Goal: Navigation & Orientation: Find specific page/section

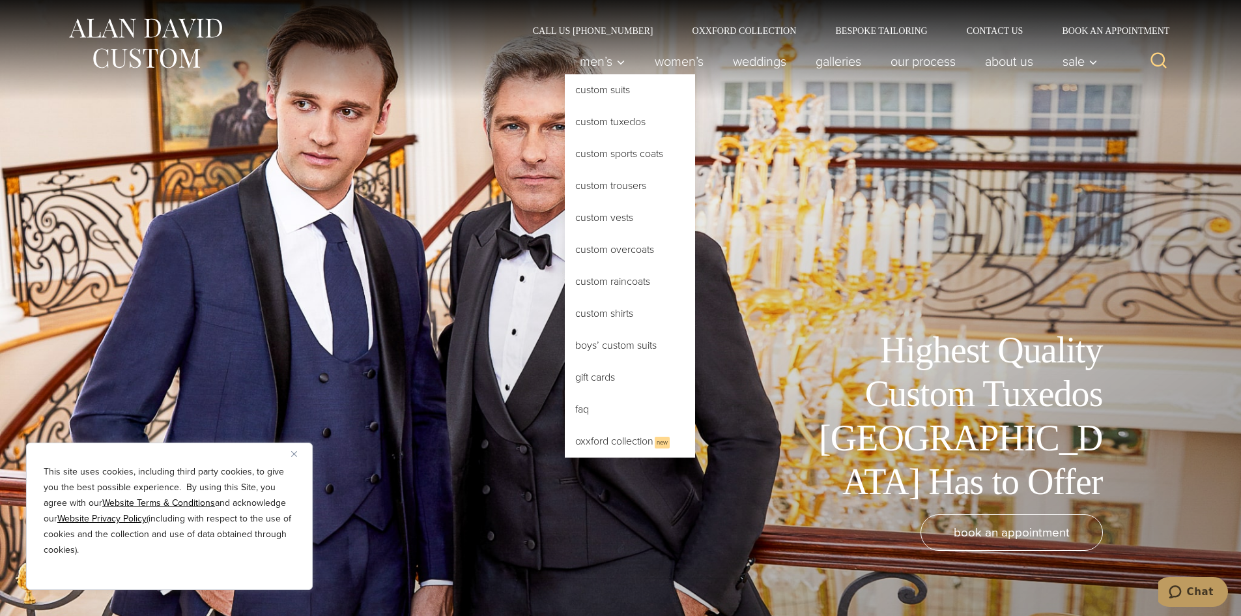
click at [600, 126] on link "Custom Tuxedos" at bounding box center [630, 121] width 130 height 31
click at [594, 444] on link "Oxxford Collection New" at bounding box center [630, 442] width 130 height 32
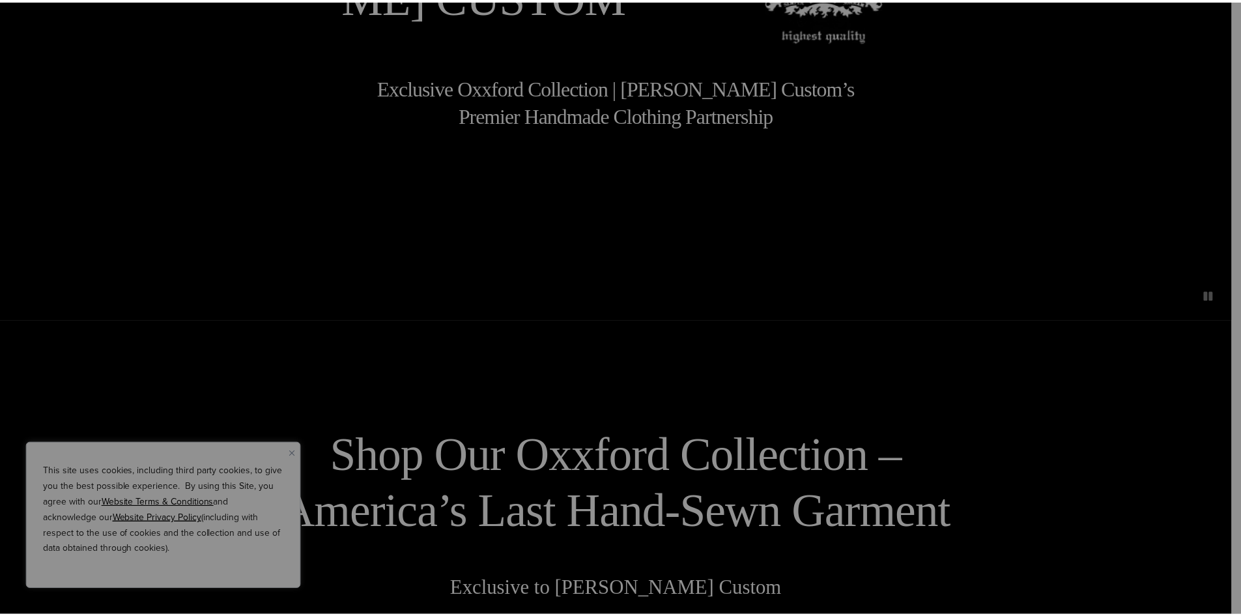
scroll to position [326, 0]
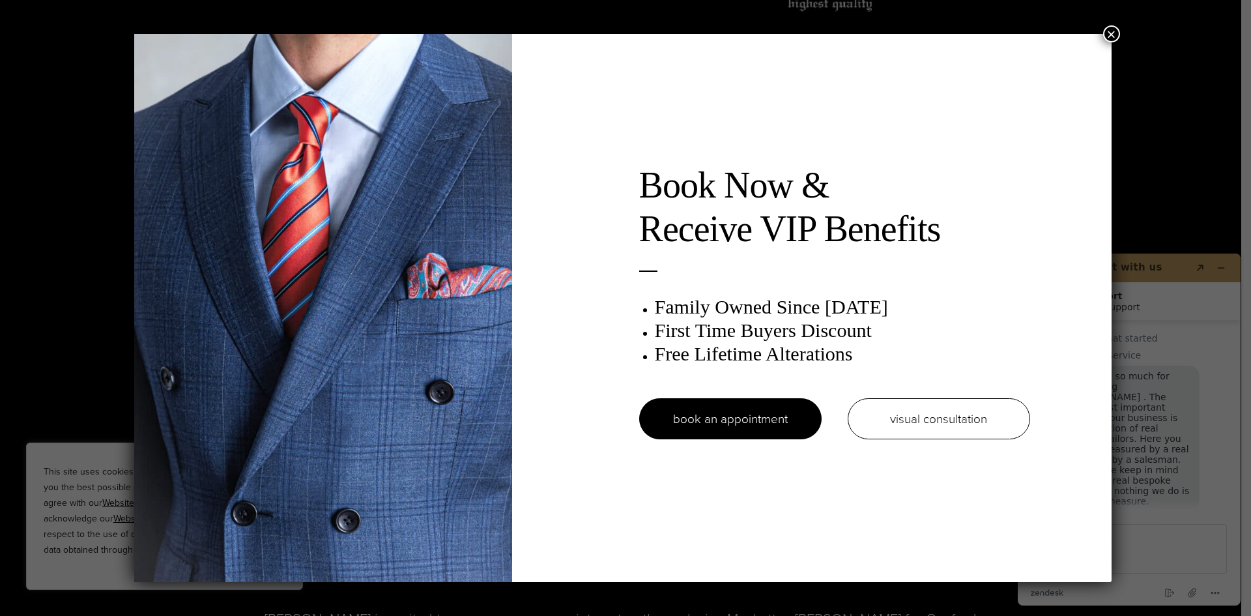
click at [1108, 38] on button "×" at bounding box center [1111, 33] width 17 height 17
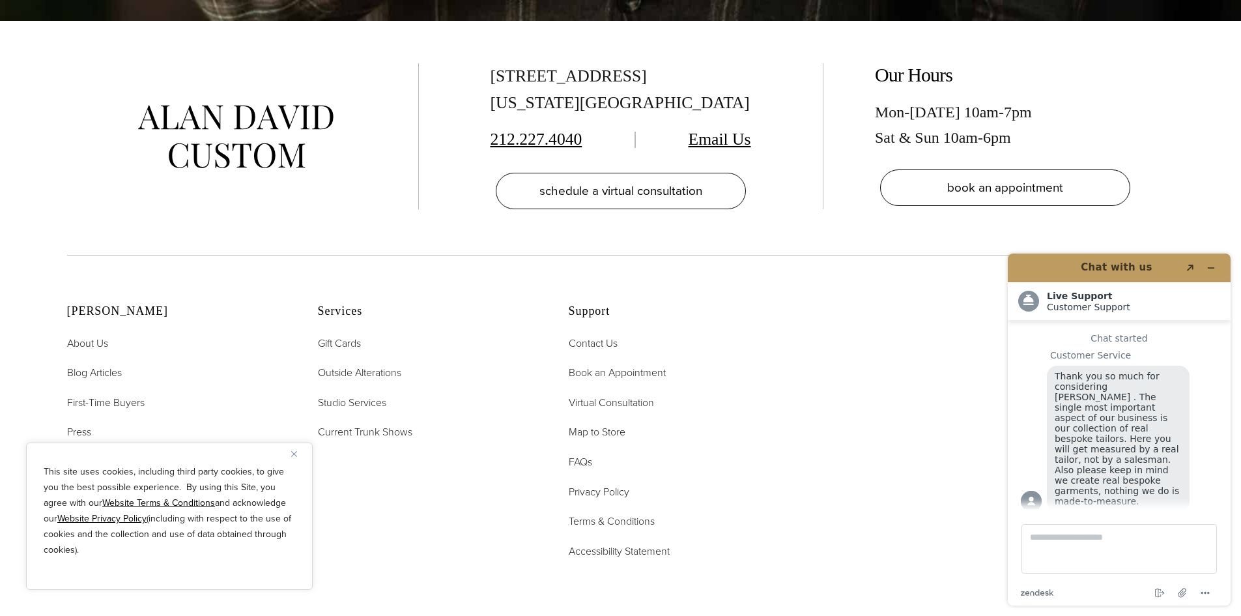
scroll to position [5618, 0]
